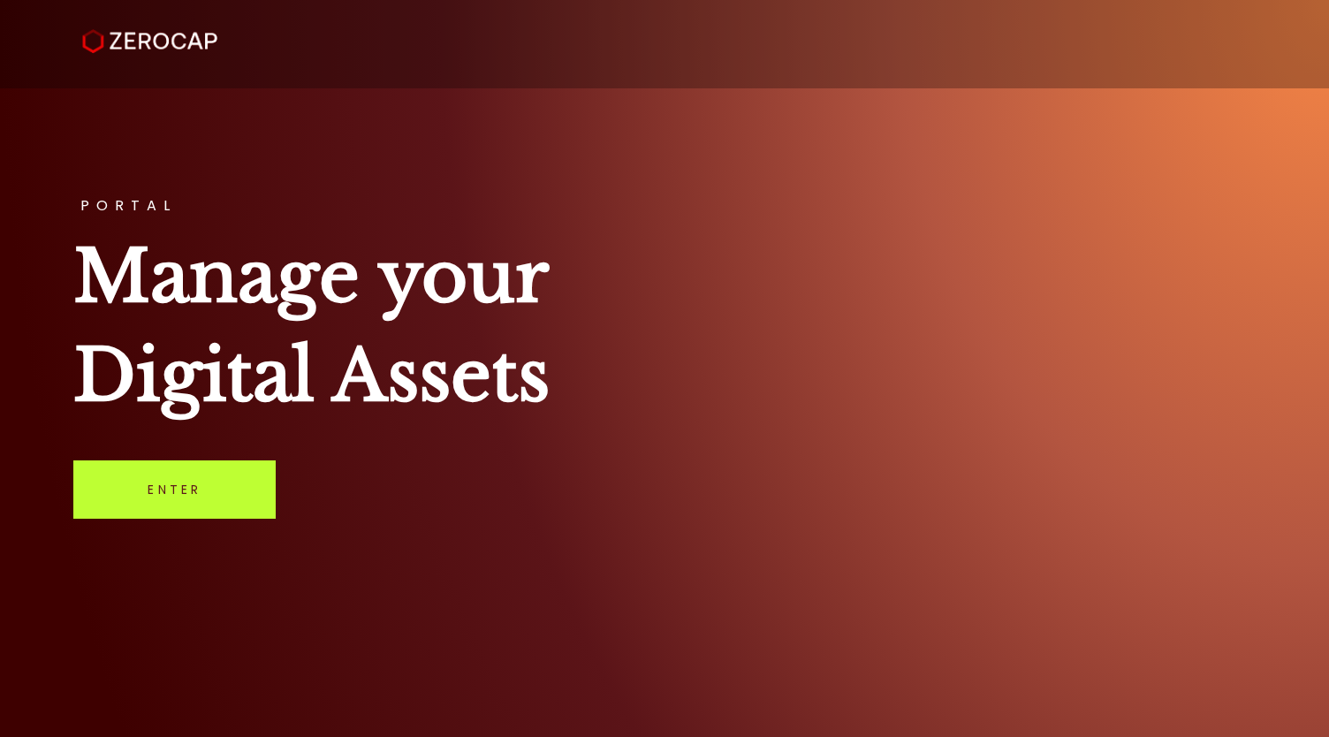
click at [160, 500] on link "Enter" at bounding box center [174, 490] width 202 height 58
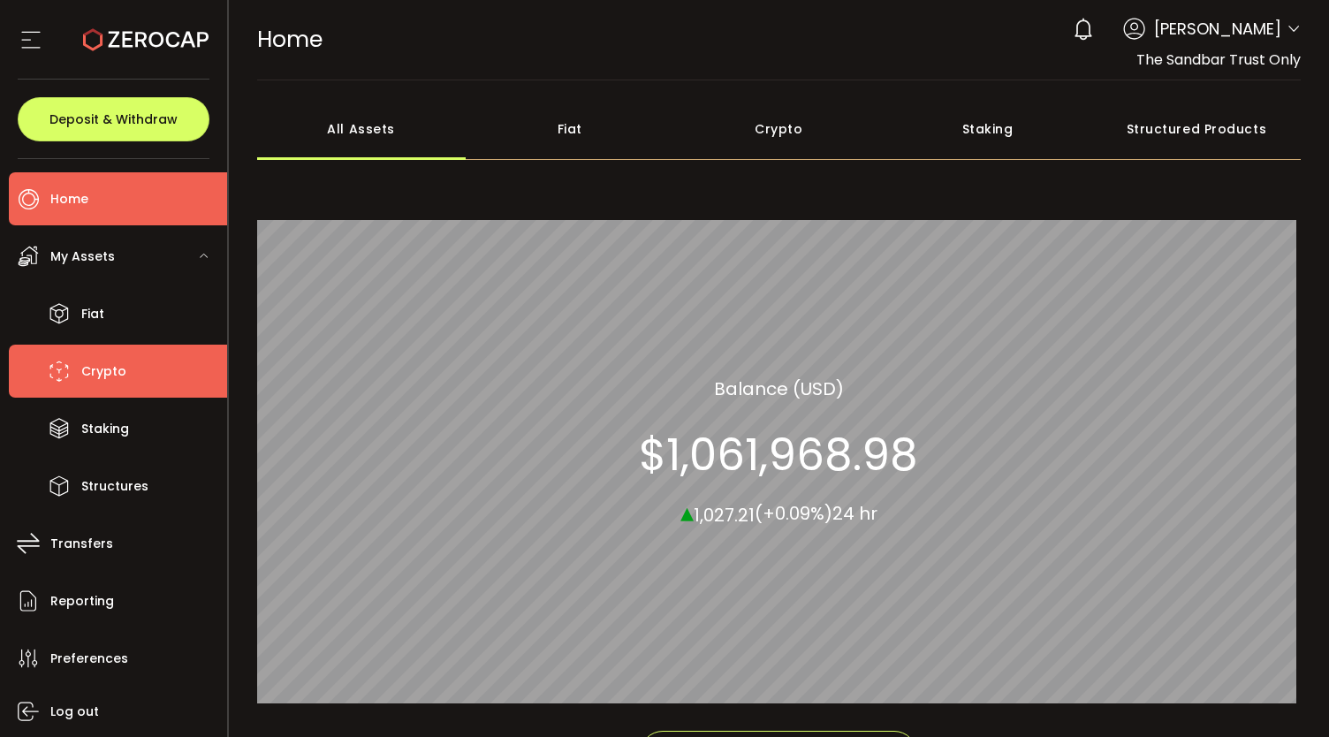
click at [88, 361] on span "Crypto" at bounding box center [103, 372] width 45 height 26
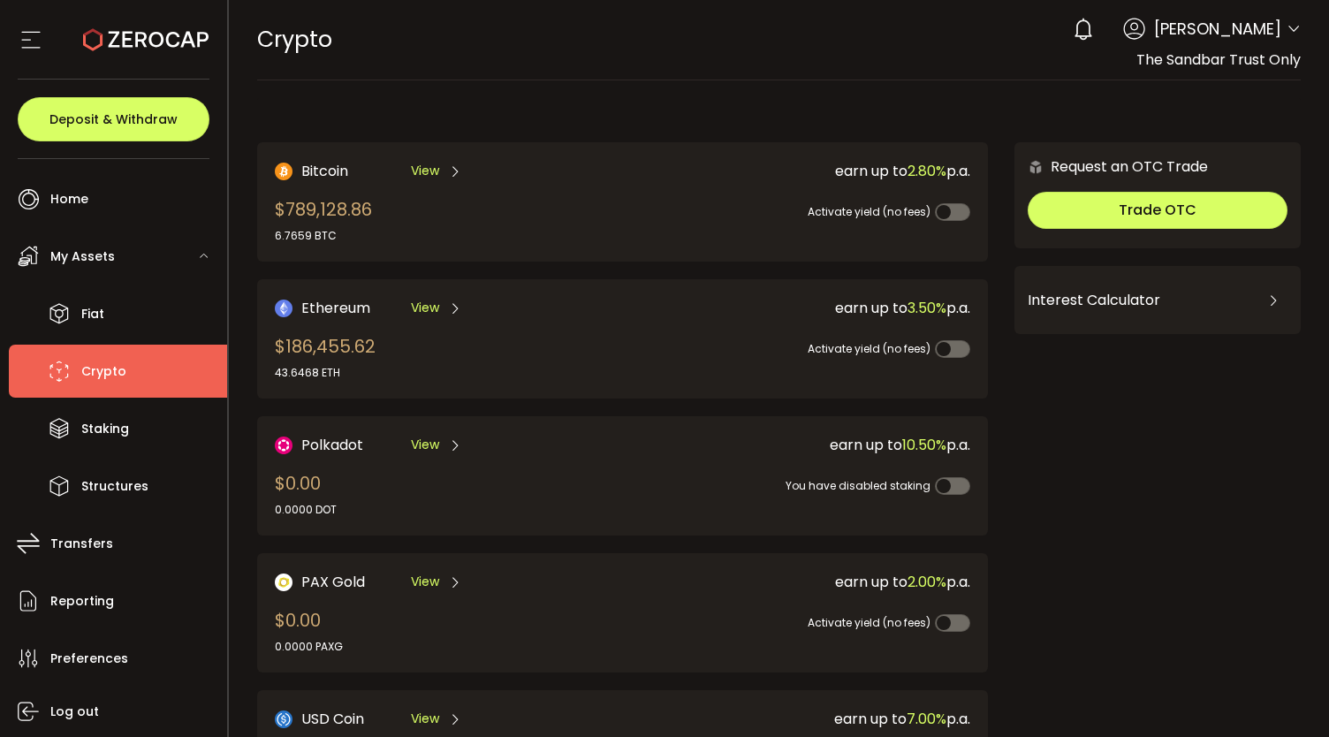
click at [1287, 41] on div "Account Sandbar Investments Pty Ltd (4cc8df) DS8844 Pty Ltd (28ab8c) B&S Supera…" at bounding box center [1294, 31] width 14 height 19
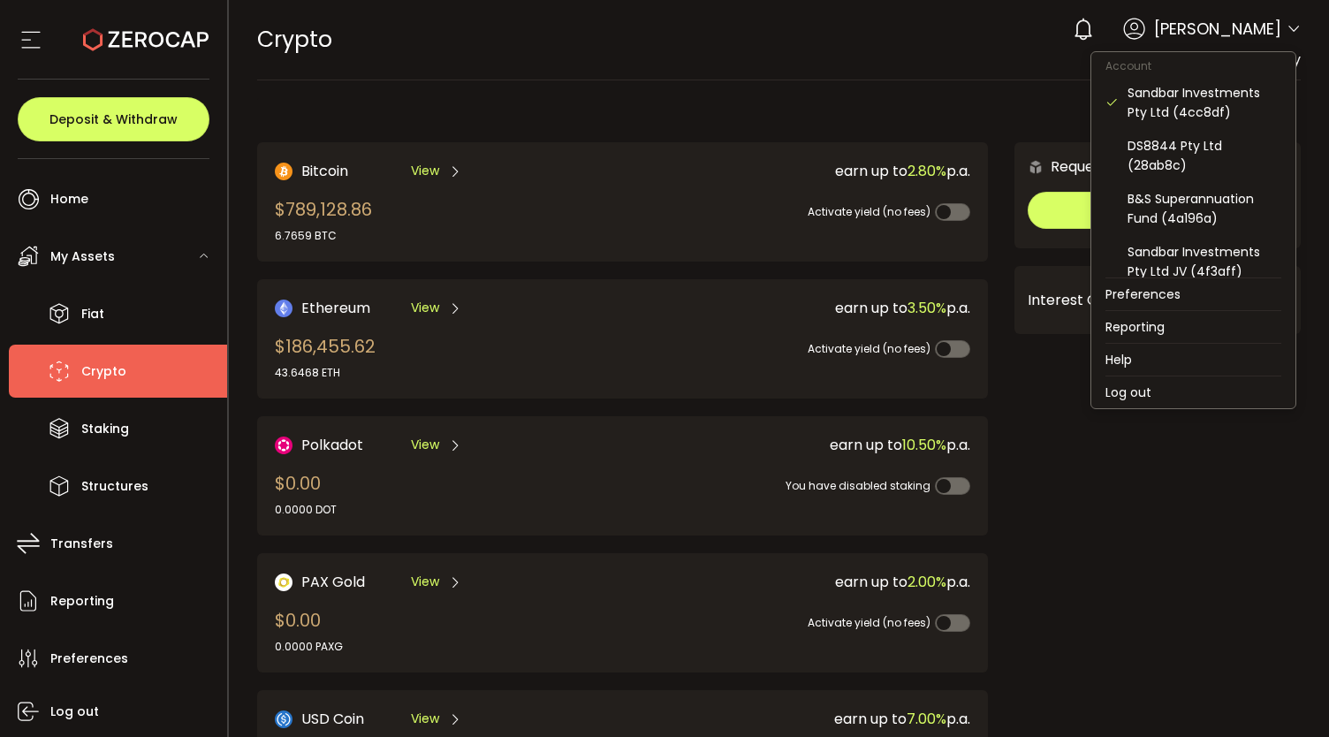
click at [1287, 29] on icon at bounding box center [1294, 29] width 14 height 14
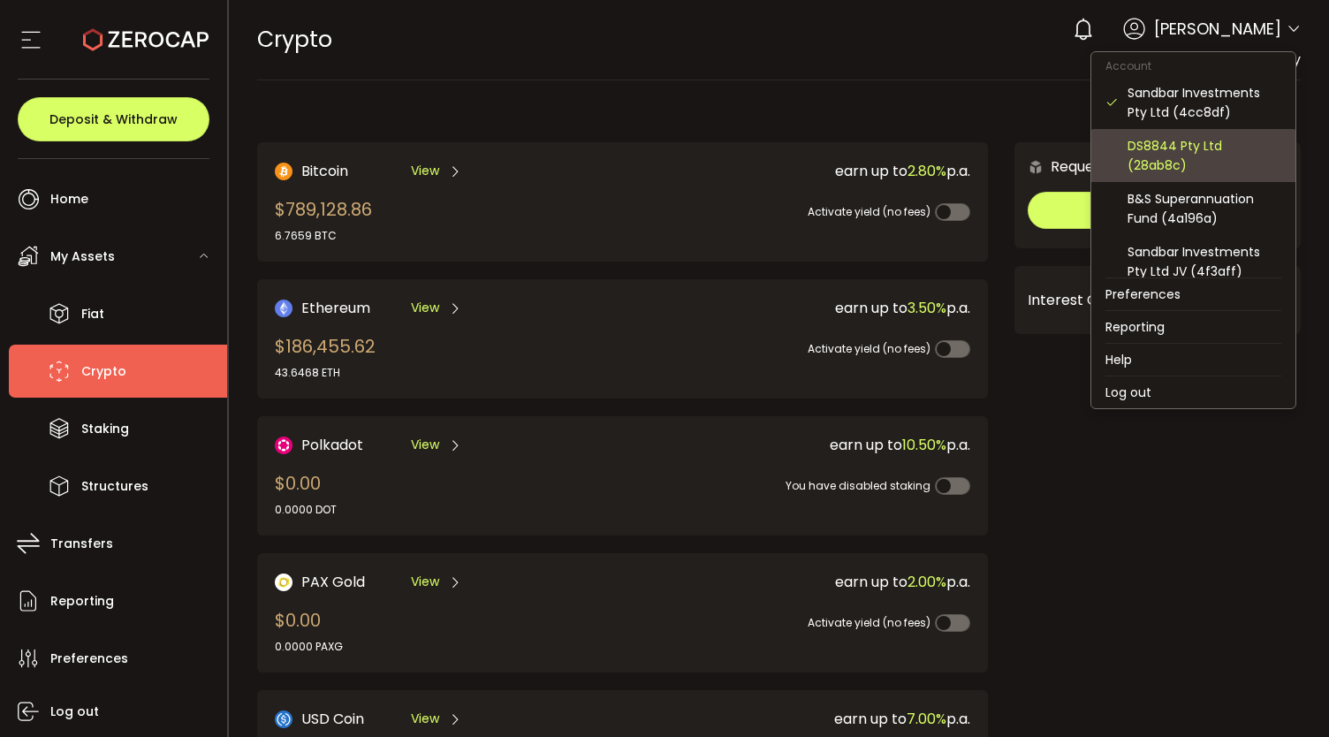
click at [1152, 146] on div "DS8844 Pty Ltd (28ab8c)" at bounding box center [1205, 155] width 154 height 39
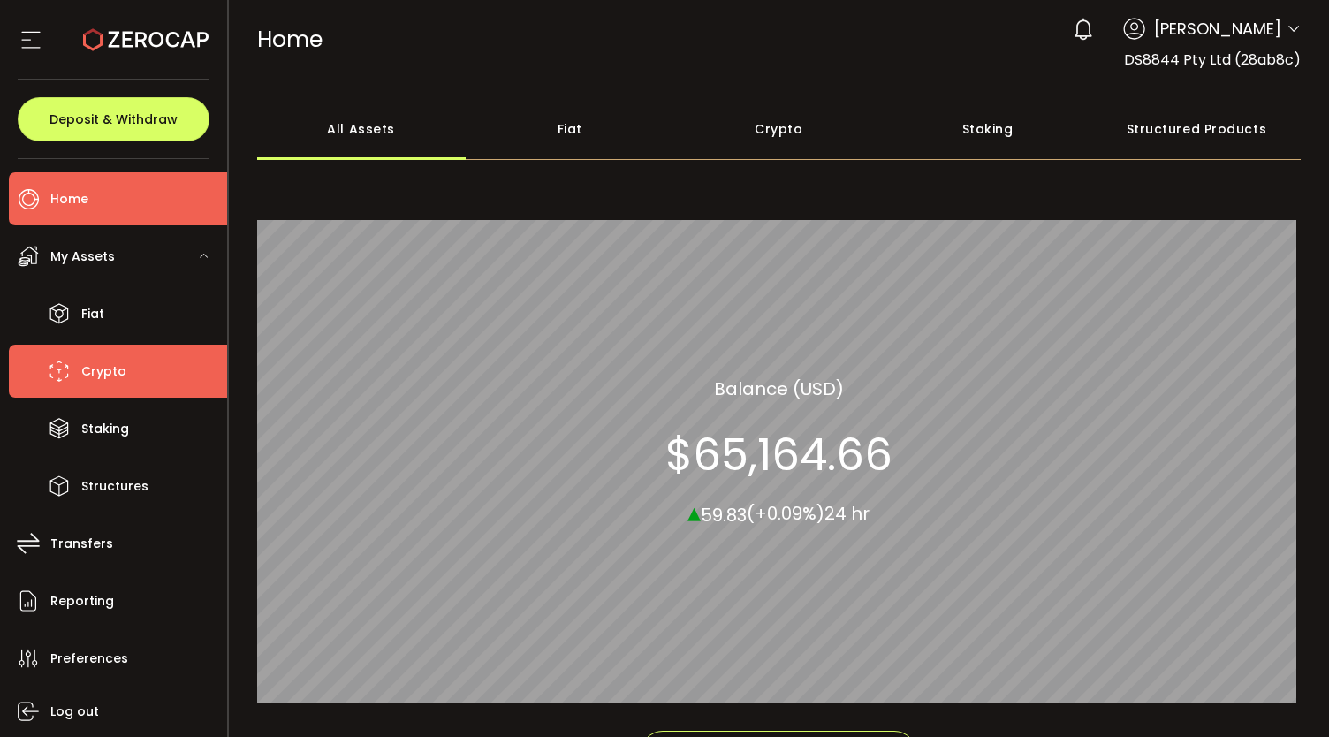
click at [106, 374] on span "Crypto" at bounding box center [103, 372] width 45 height 26
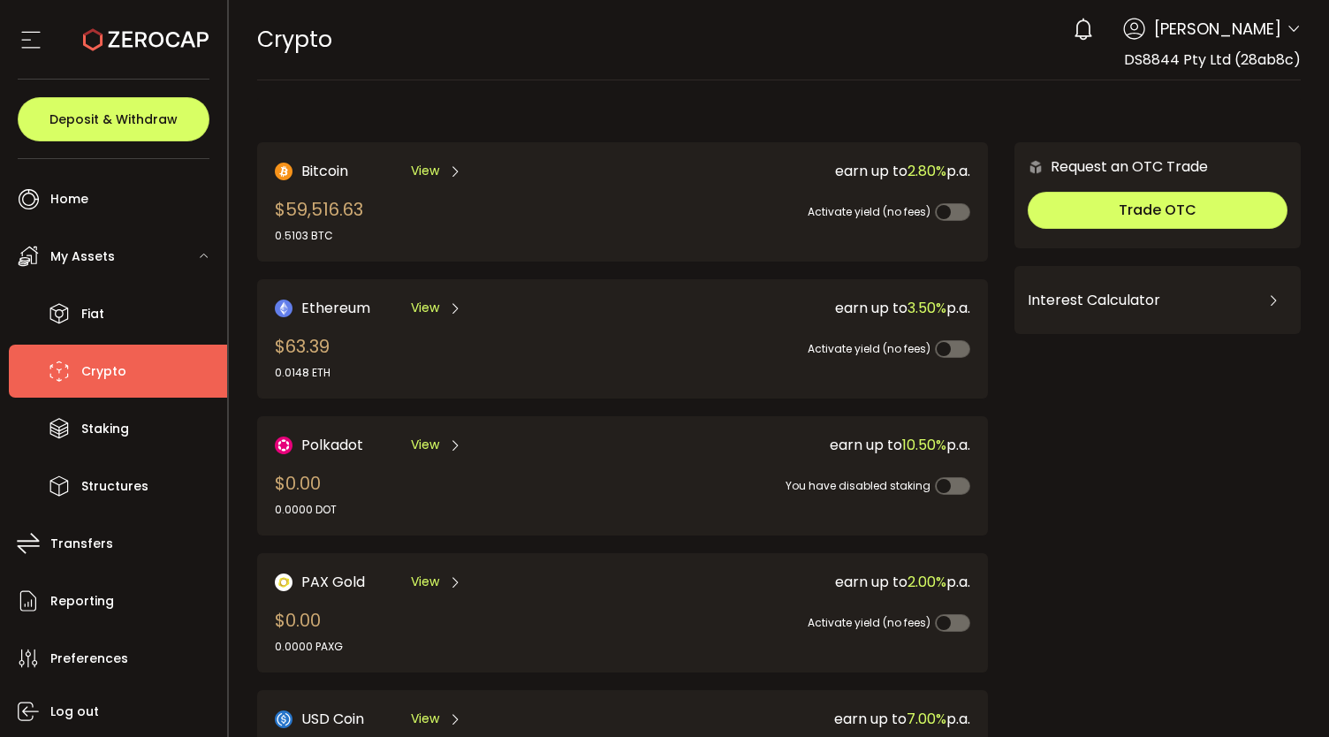
click at [1287, 33] on icon at bounding box center [1294, 29] width 14 height 14
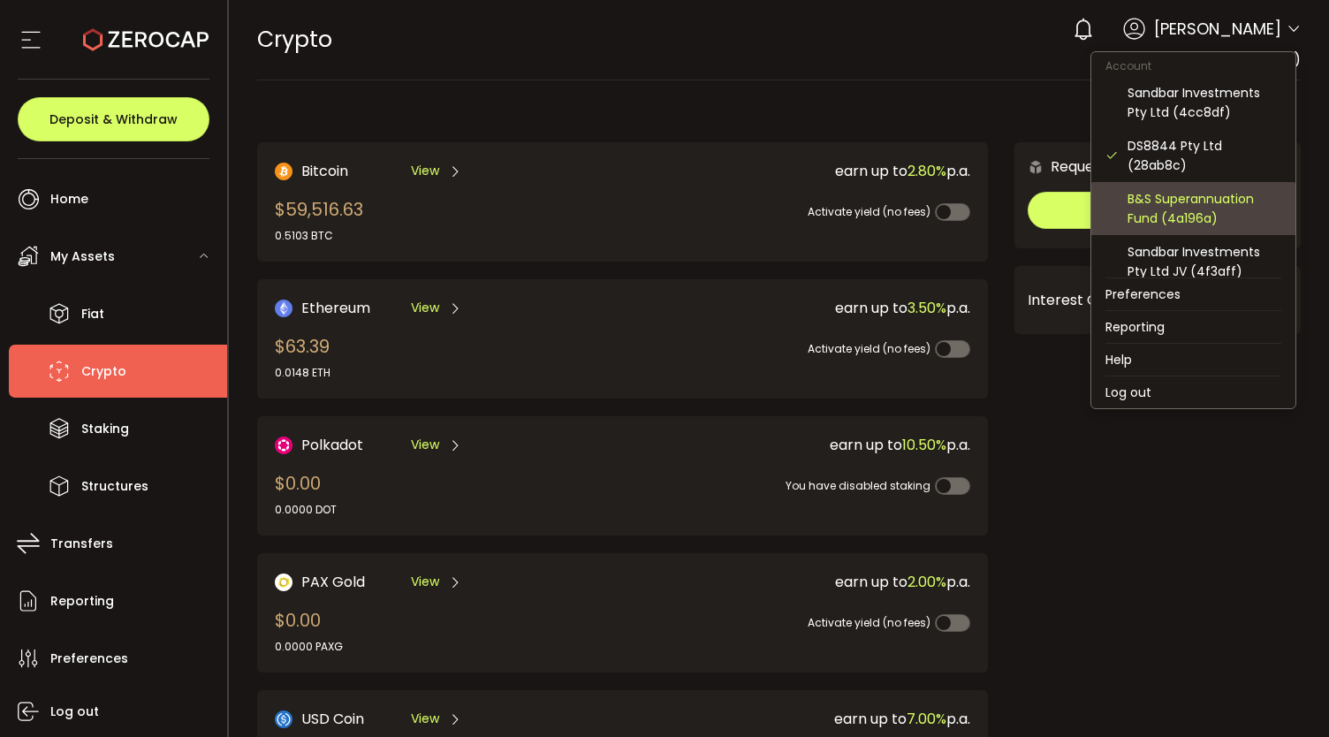
click at [1141, 189] on div "B&S Superannuation Fund (4a196a)" at bounding box center [1205, 208] width 154 height 39
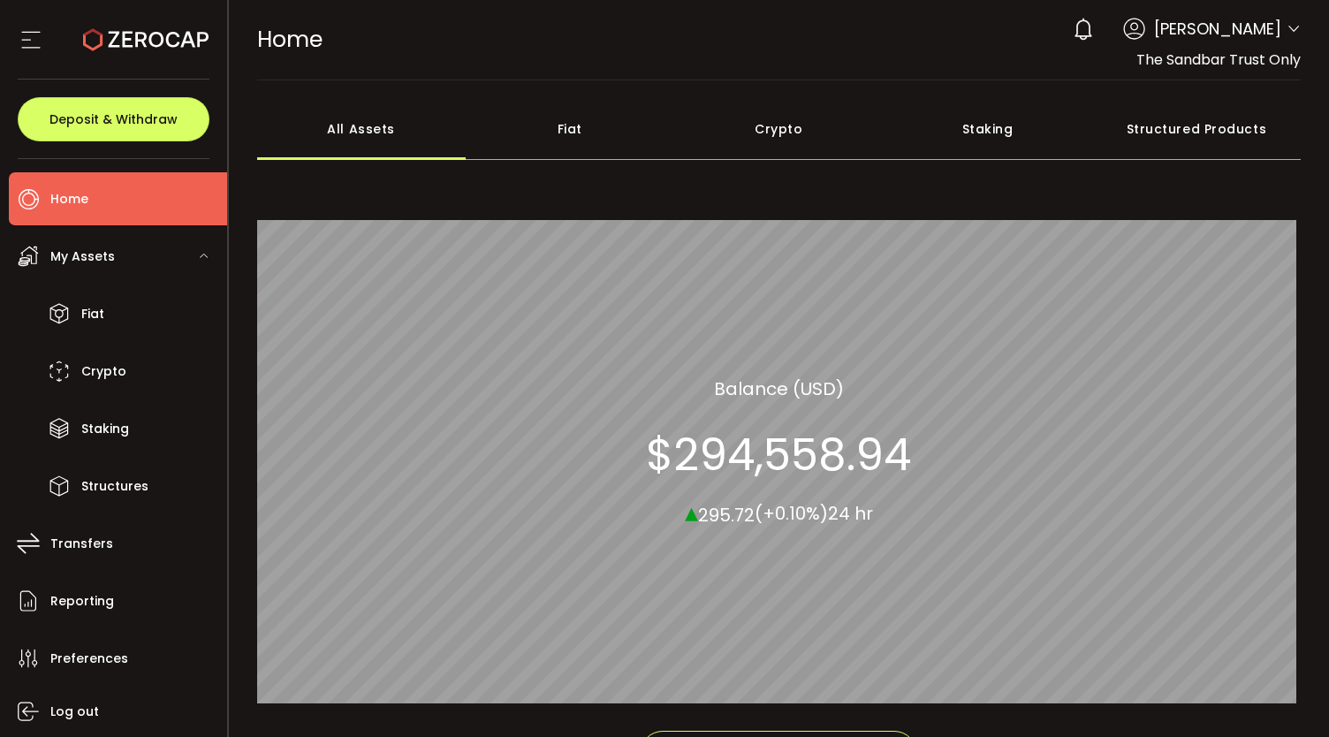
click at [767, 126] on div "Crypto" at bounding box center [778, 129] width 209 height 62
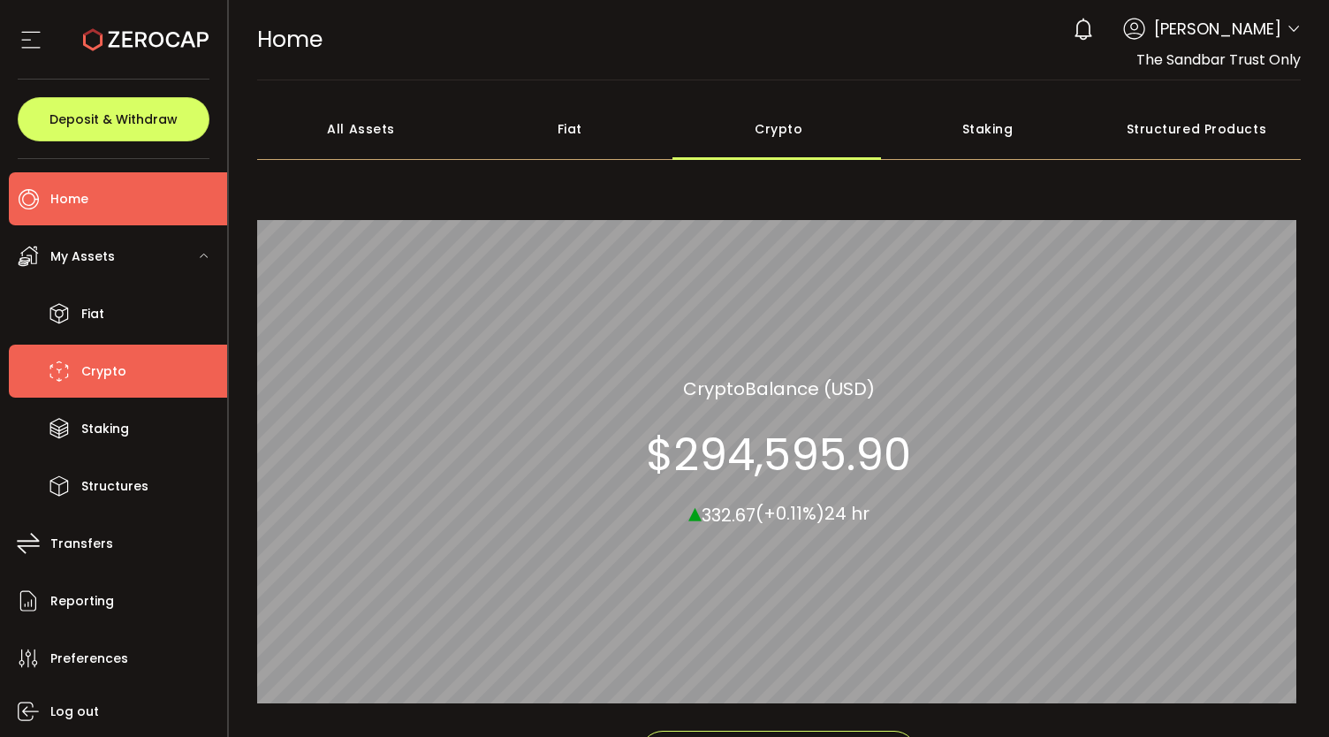
click at [103, 365] on span "Crypto" at bounding box center [103, 372] width 45 height 26
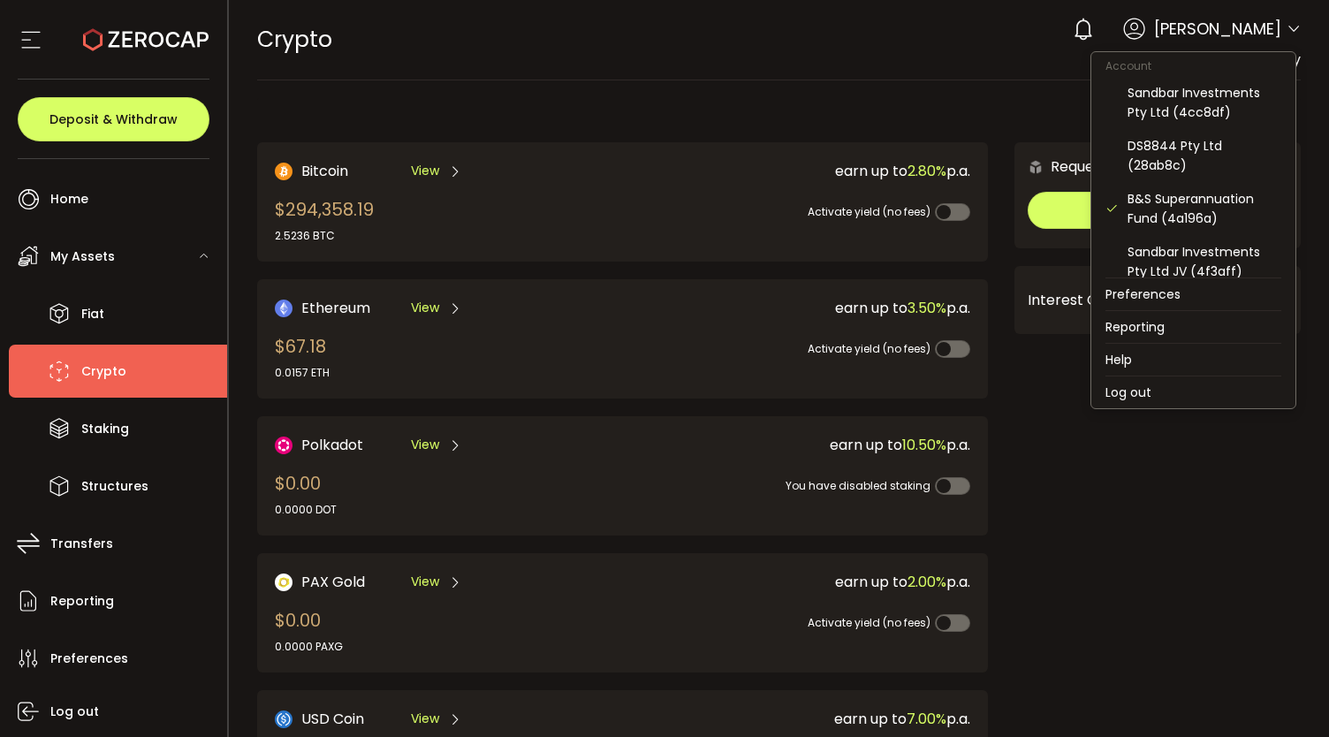
click at [1289, 27] on icon at bounding box center [1294, 29] width 14 height 14
click at [1146, 242] on div "Sandbar Investments Pty Ltd JV (4f3aff)" at bounding box center [1205, 261] width 154 height 39
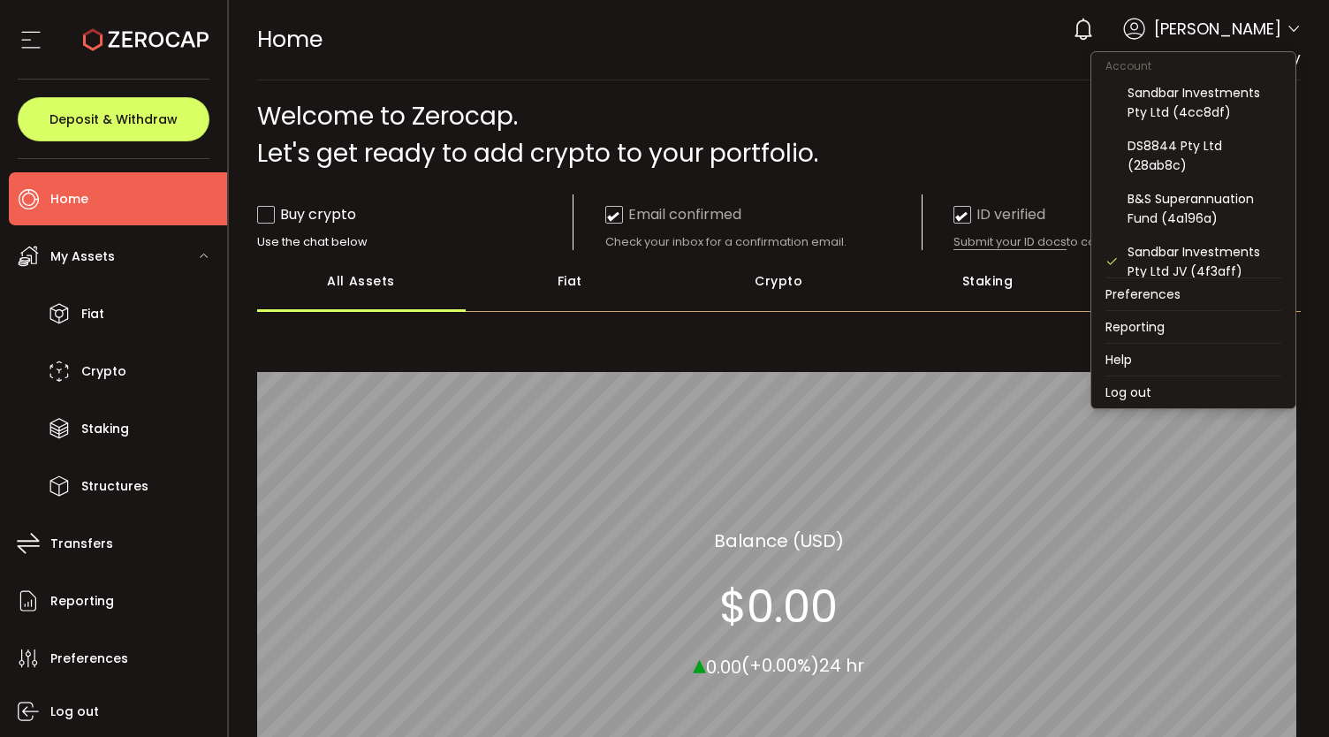
click at [1292, 31] on icon at bounding box center [1294, 29] width 14 height 14
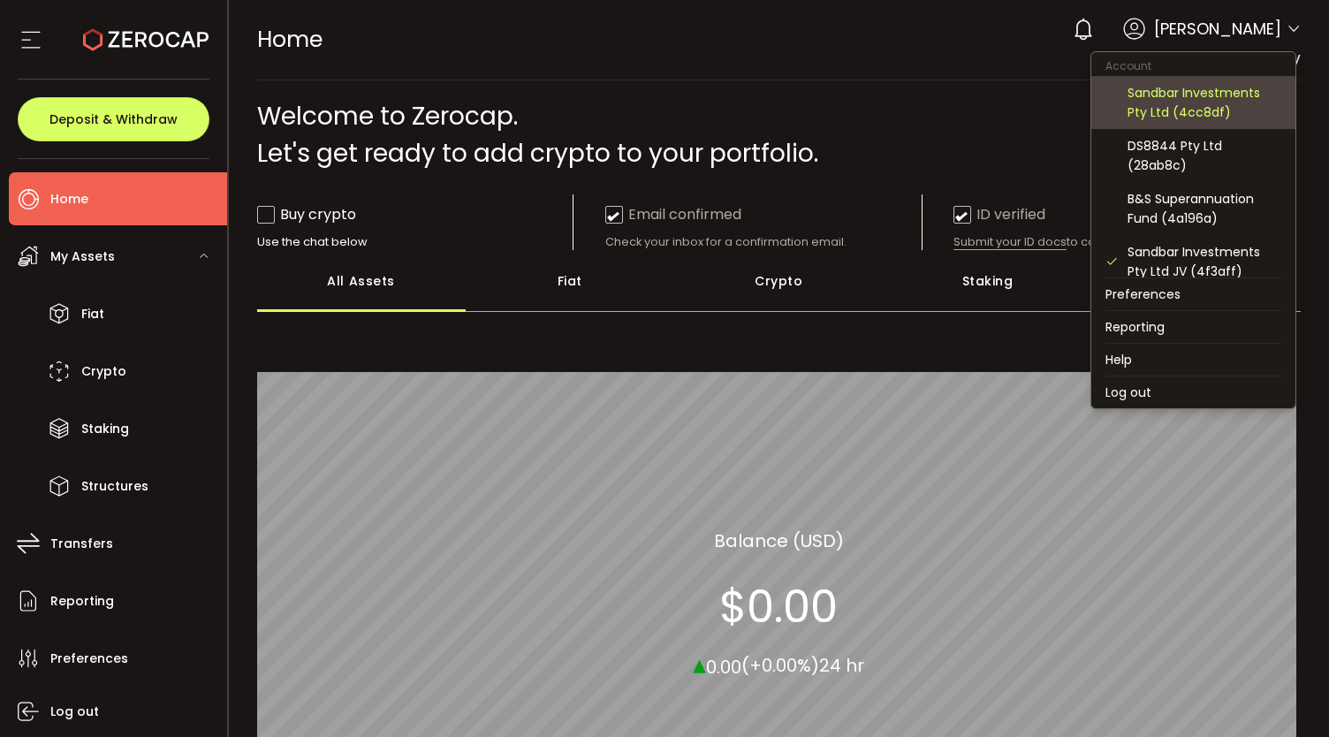
click at [1183, 99] on div "Sandbar Investments Pty Ltd (4cc8df)" at bounding box center [1205, 102] width 154 height 39
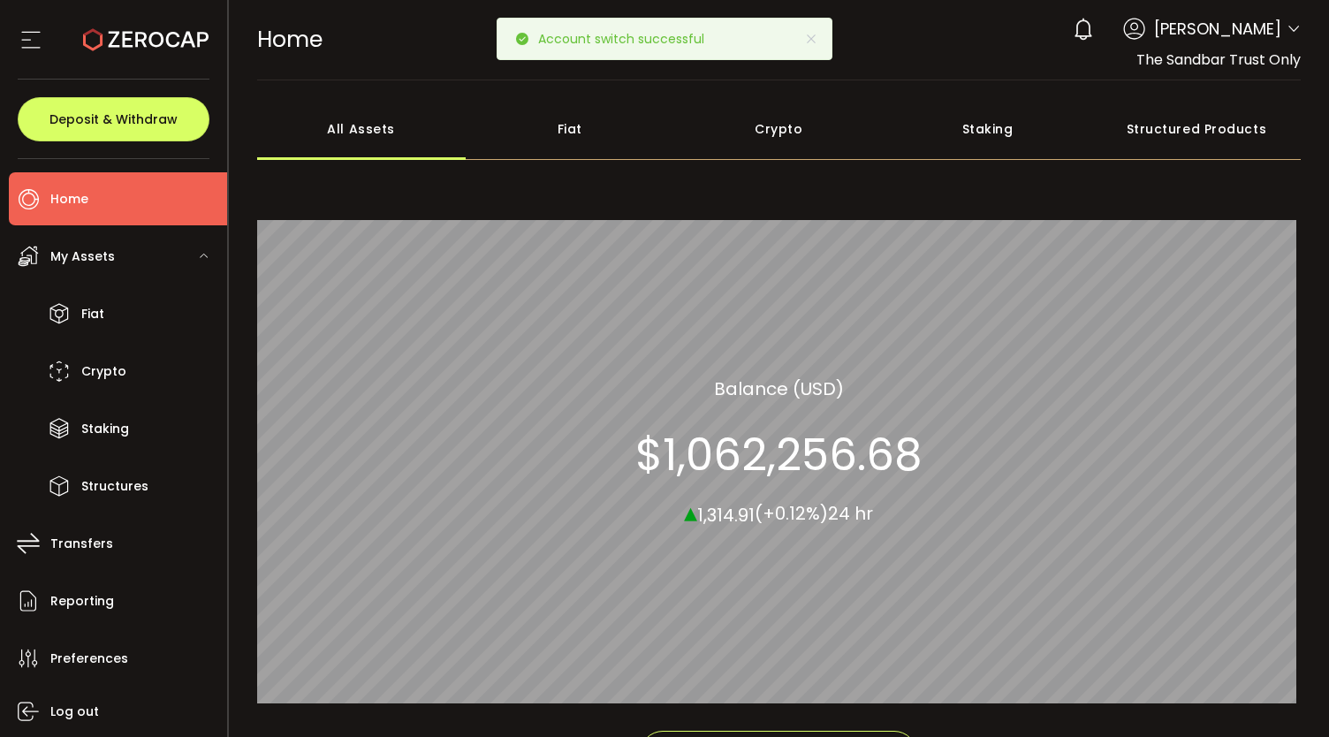
click at [1183, 99] on div "Structured Products" at bounding box center [1196, 129] width 209 height 62
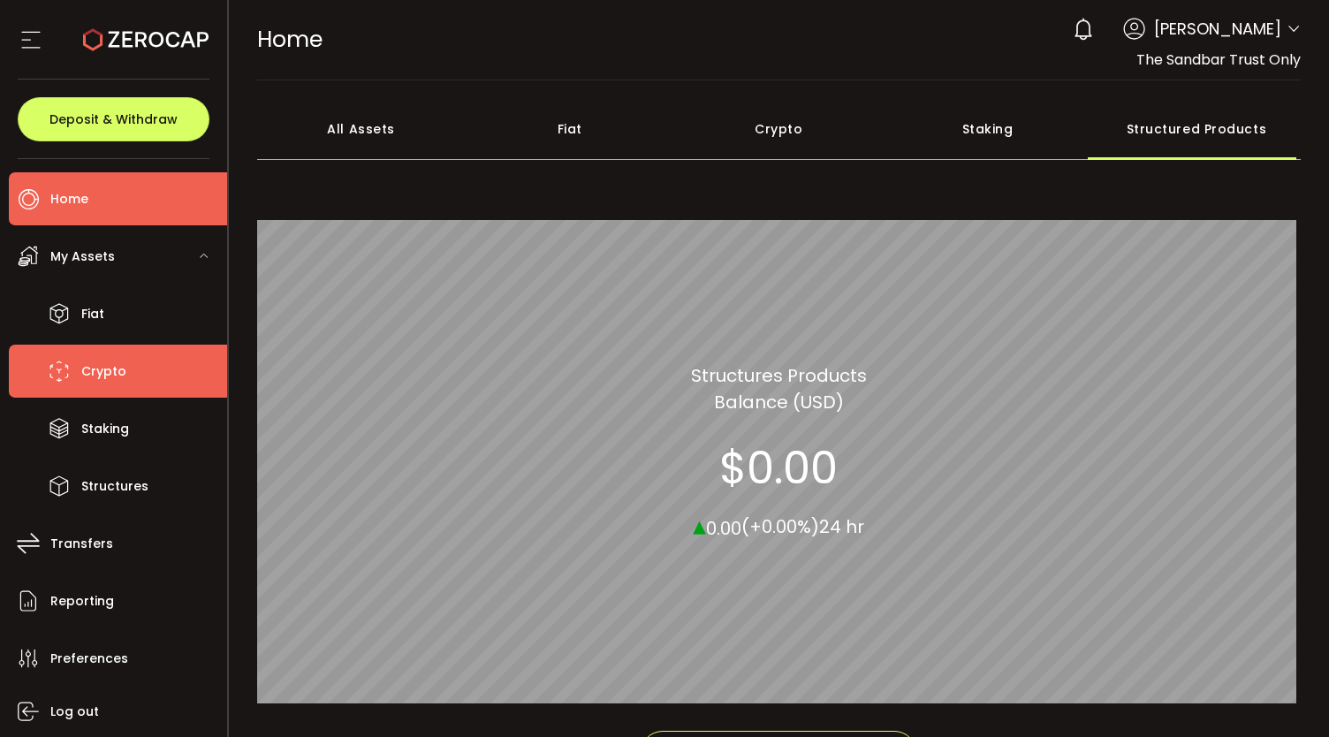
click at [96, 372] on span "Crypto" at bounding box center [103, 372] width 45 height 26
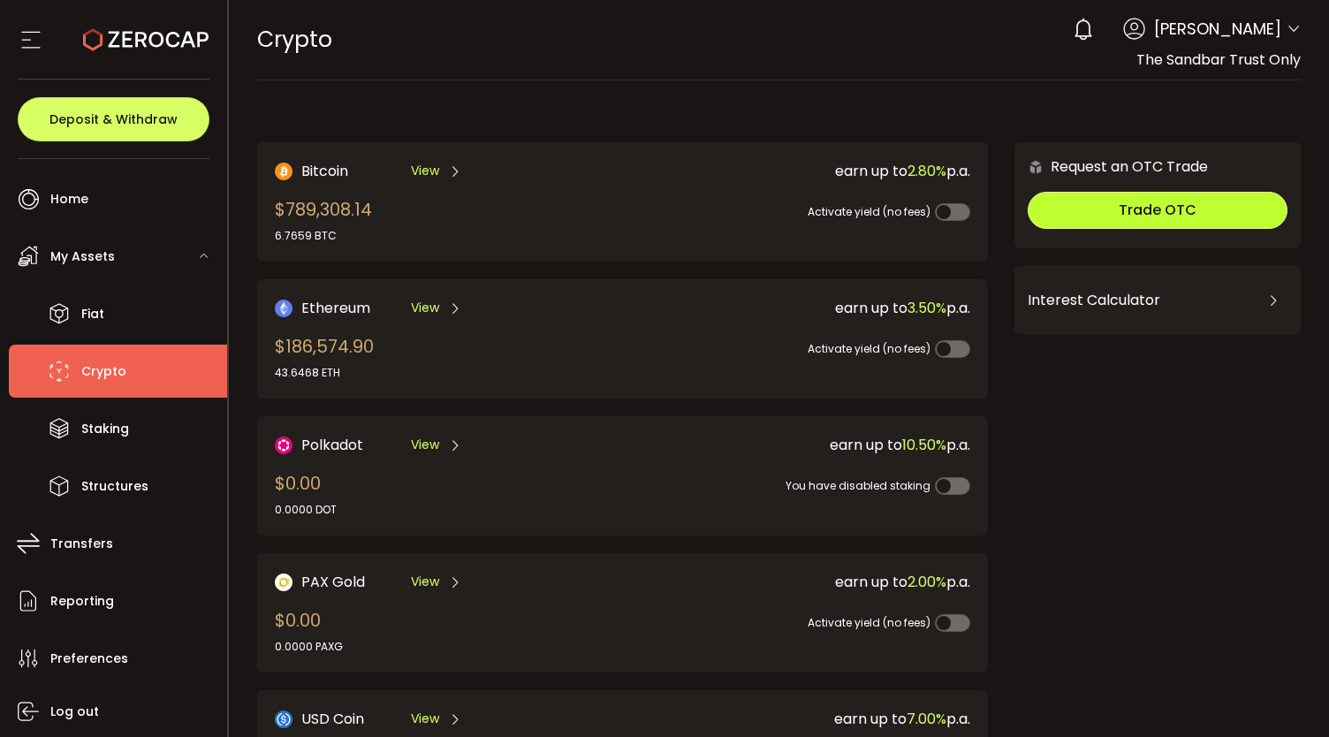
click at [1140, 205] on span "Trade OTC" at bounding box center [1158, 210] width 78 height 20
click at [724, 112] on div "Bitcoin View $789,308.14 6.7659 BTC earn up to 2.80% p.a. Activate yield (no fe…" at bounding box center [779, 625] width 1045 height 1054
click at [840, 77] on div "CRYPTO Buy Power $0.00 USD Crypto Crypto Verify Your Identity 0 [PERSON_NAME] A…" at bounding box center [779, 40] width 1045 height 80
click at [651, 109] on div "Bitcoin View $789,308.14 6.7659 BTC earn up to 2.80% p.a. Activate yield (no fe…" at bounding box center [779, 625] width 1045 height 1054
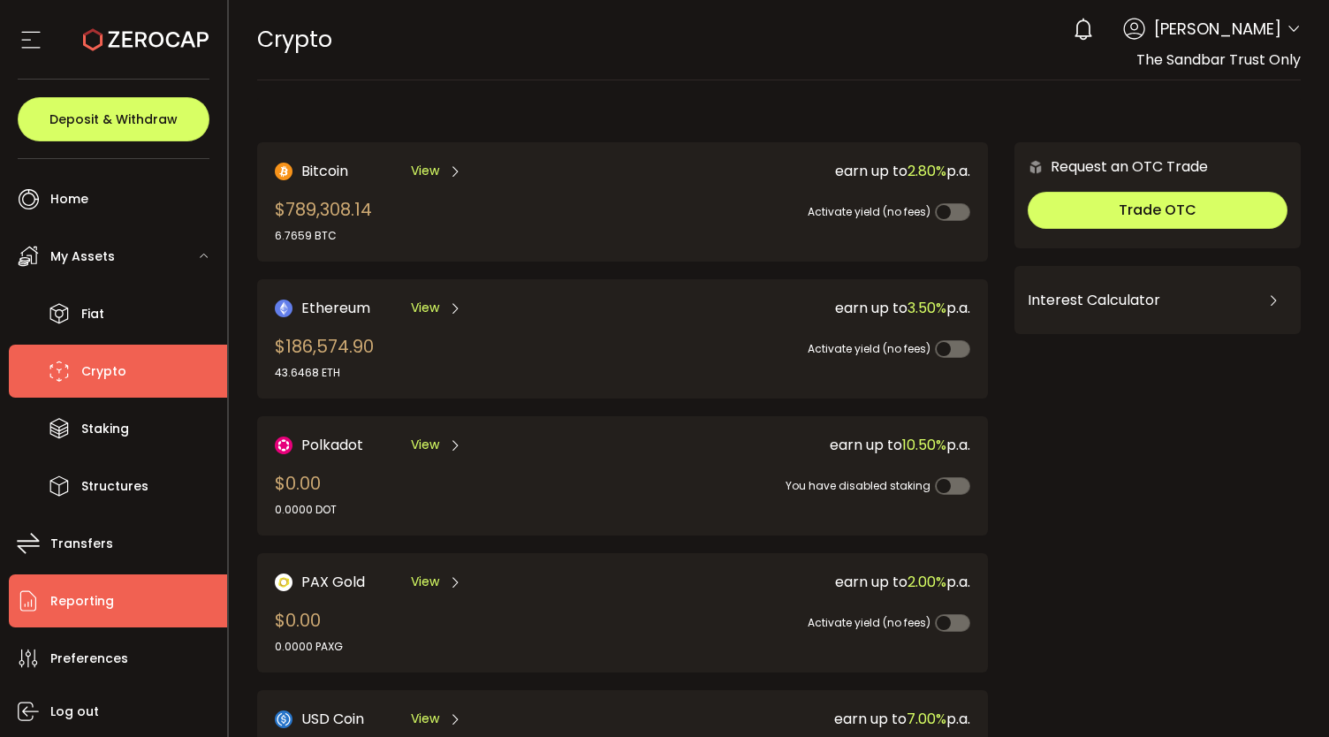
click at [83, 611] on span "Reporting" at bounding box center [82, 602] width 64 height 26
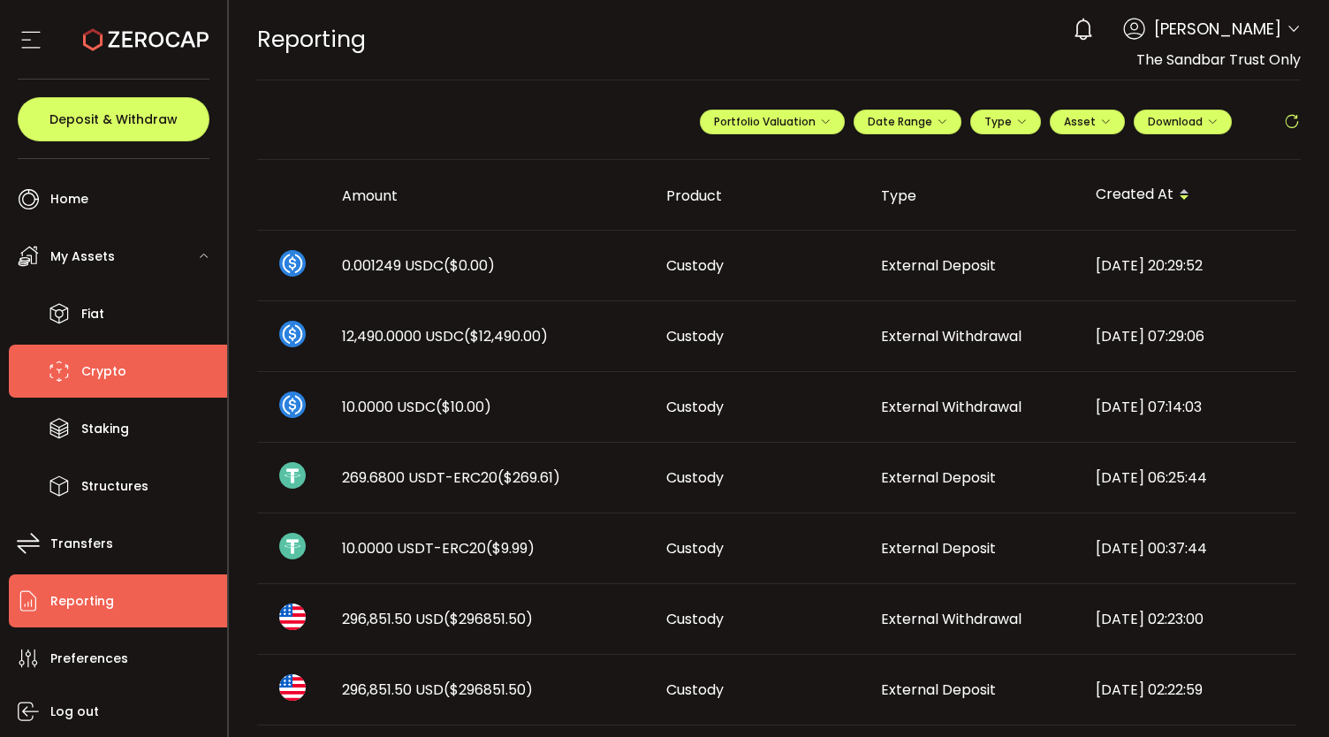
click at [100, 377] on span "Crypto" at bounding box center [103, 372] width 45 height 26
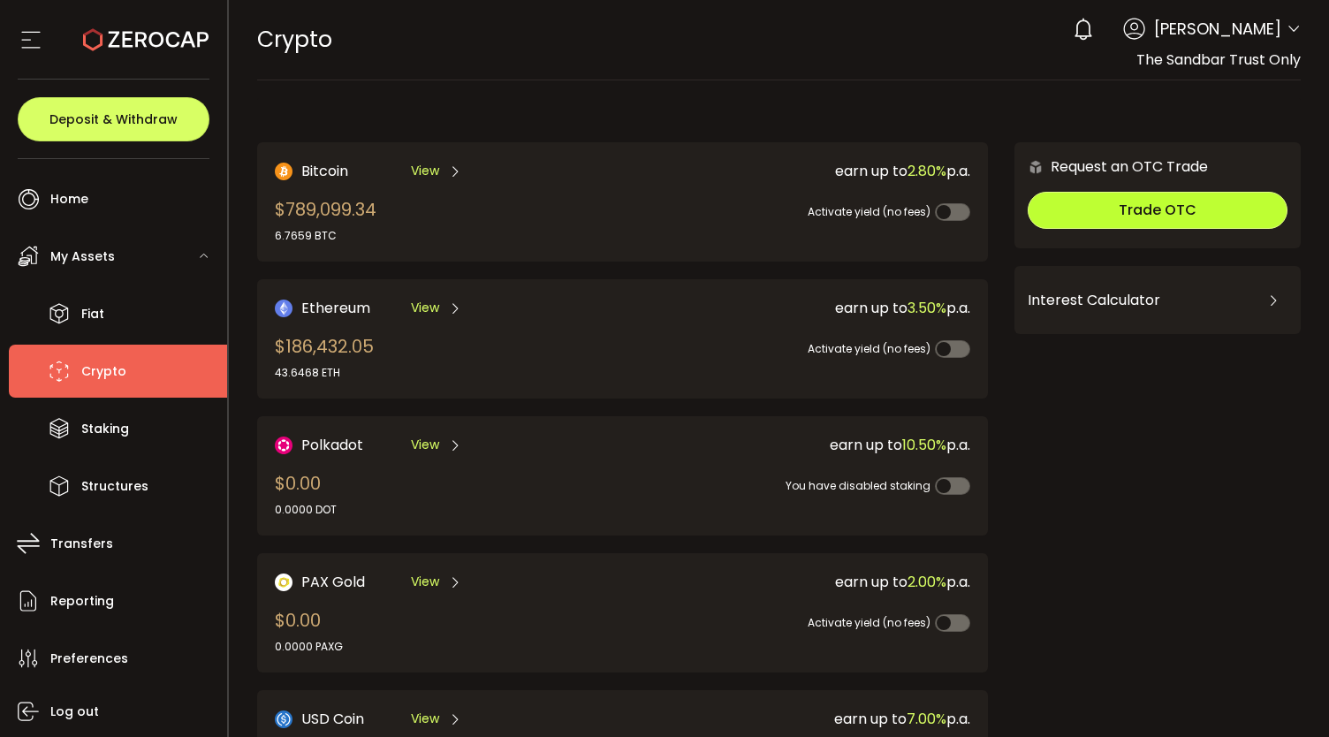
click at [1154, 209] on span "Trade OTC" at bounding box center [1158, 210] width 78 height 20
click at [848, 45] on div "CRYPTO Buy Power $0.00 USD Crypto Crypto Verify Your Identity 0 [PERSON_NAME] A…" at bounding box center [779, 40] width 1045 height 80
